Goal: Find specific page/section

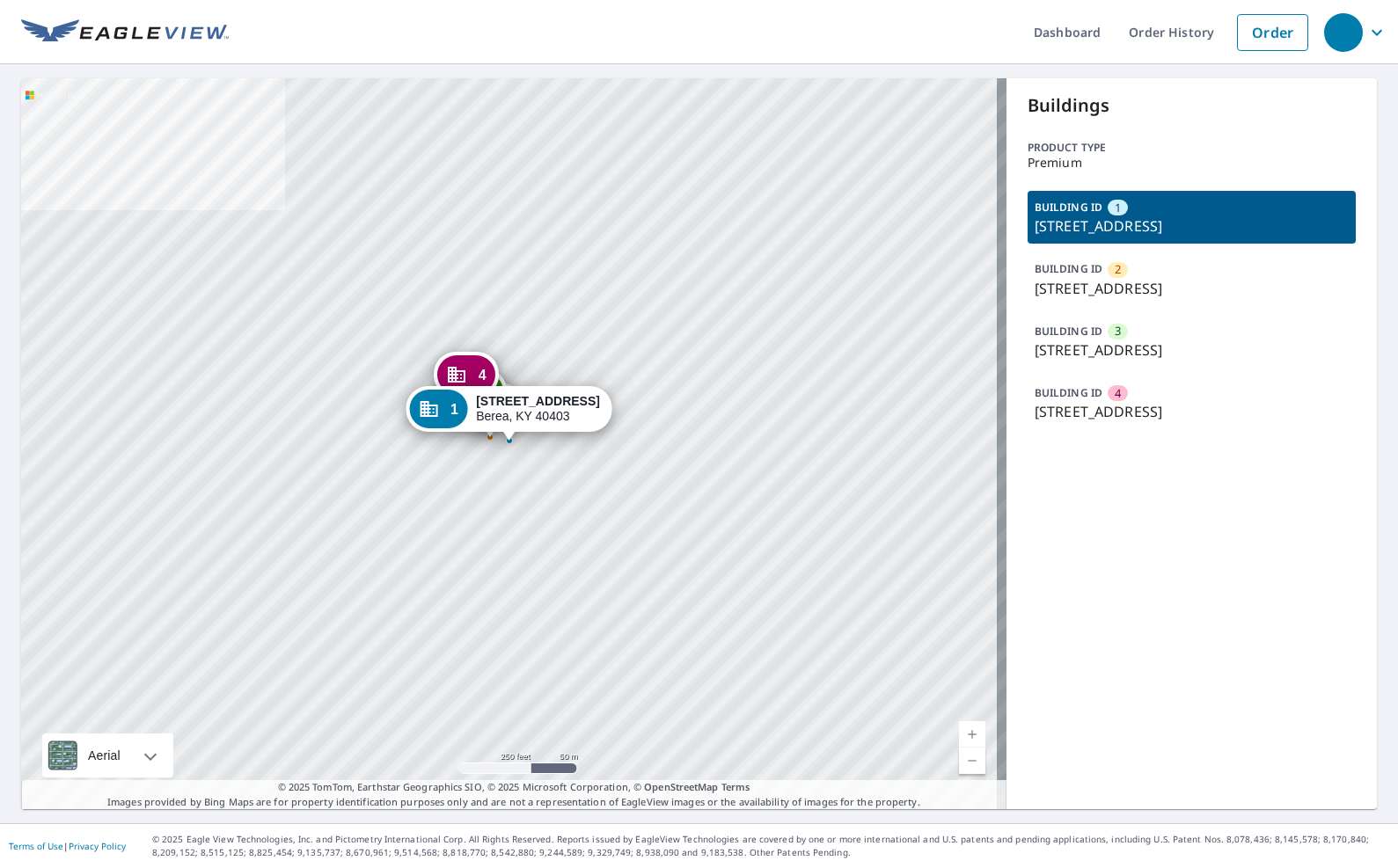
click at [1056, 361] on p "[STREET_ADDRESS]" at bounding box center [1191, 350] width 314 height 21
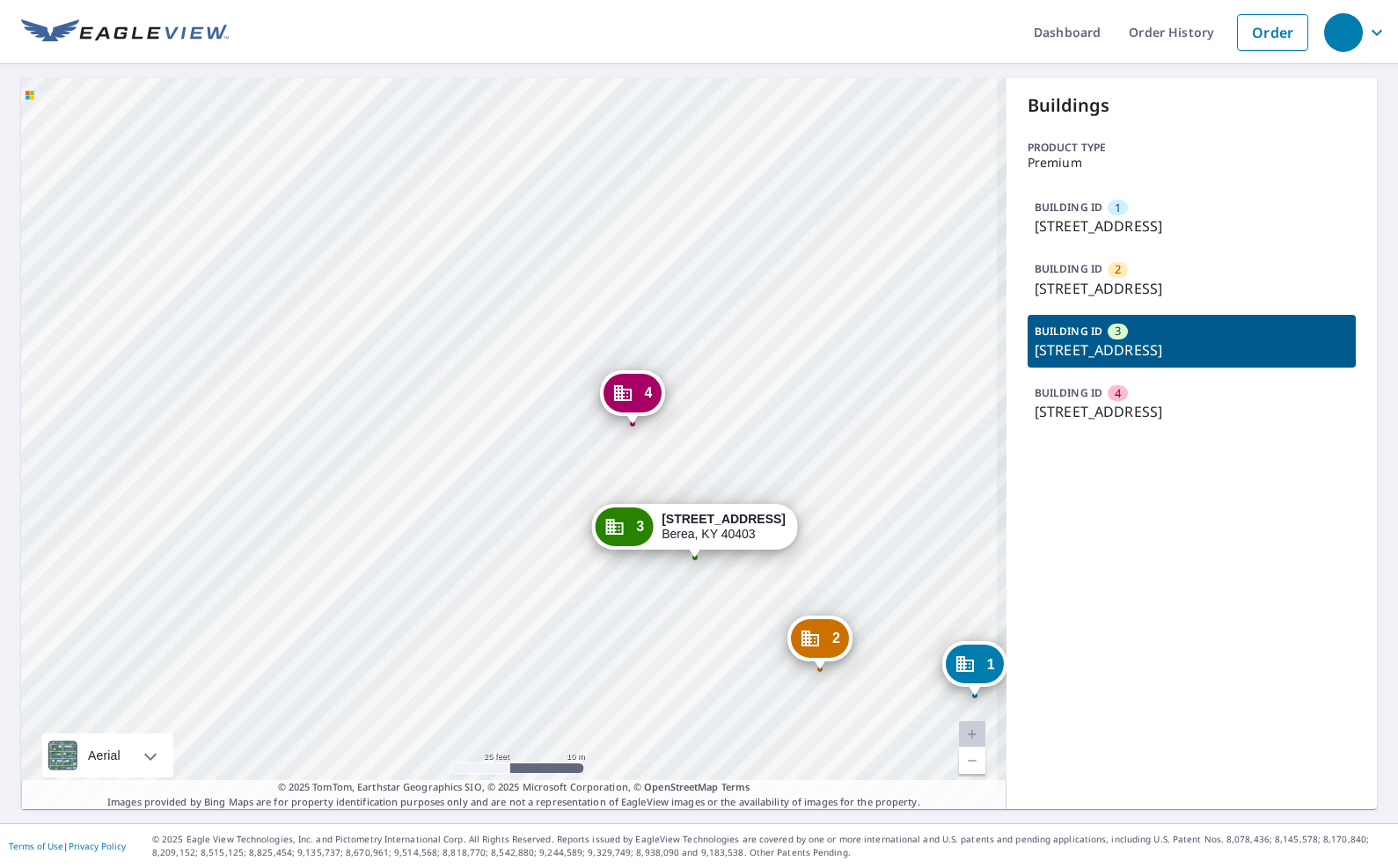
click at [777, 374] on div "1 [STREET_ADDRESS] 2 [STREET_ADDRESS] 4 [STREET_ADDRESS] 3 [STREET_ADDRESS]" at bounding box center [513, 443] width 985 height 730
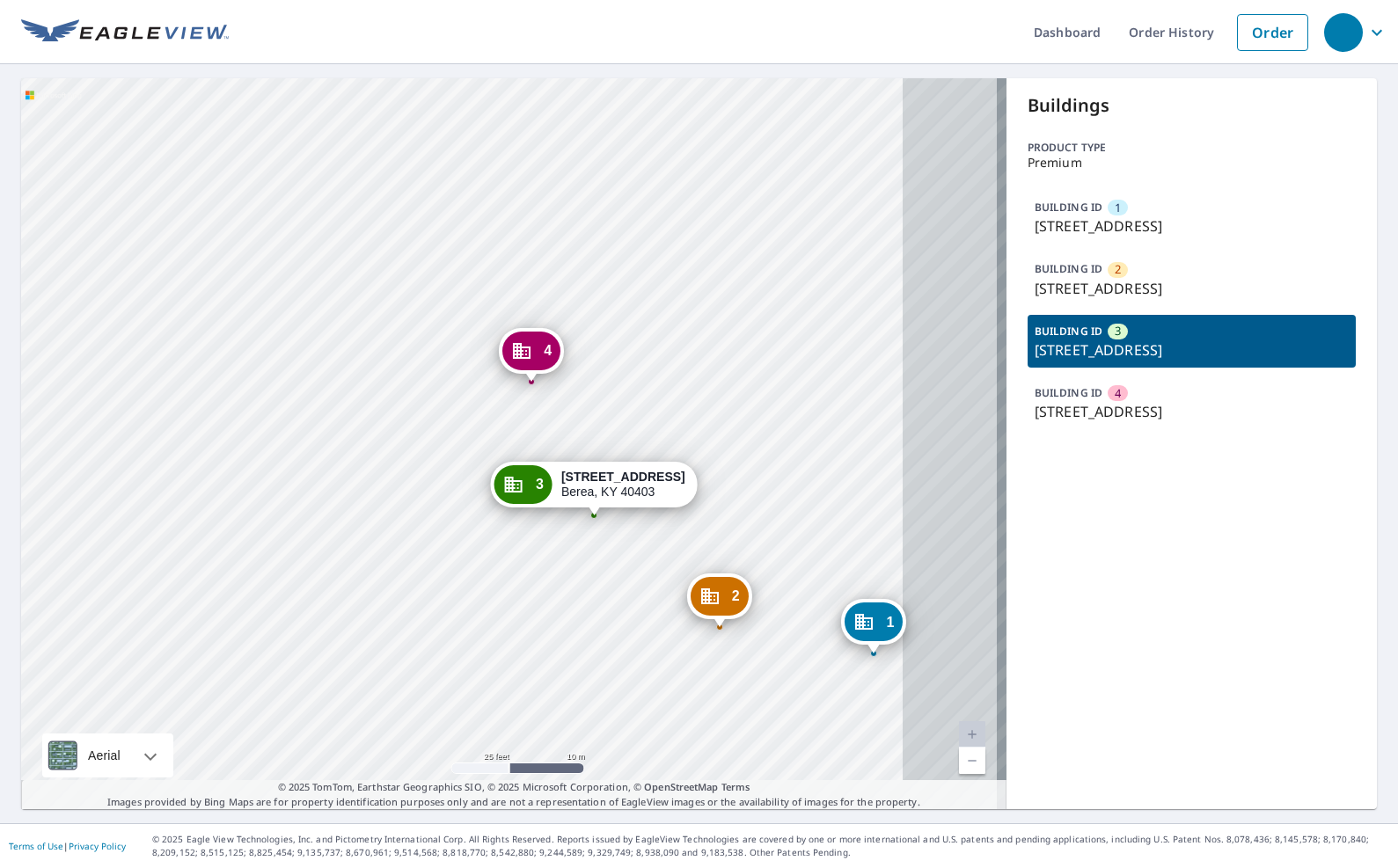
drag, startPoint x: 860, startPoint y: 376, endPoint x: 1310, endPoint y: 269, distance: 462.5
click at [733, 329] on div "1 [STREET_ADDRESS] 2 [STREET_ADDRESS] 4 [STREET_ADDRESS] 3 [STREET_ADDRESS]" at bounding box center [513, 443] width 985 height 730
